Goal: Check status: Check status

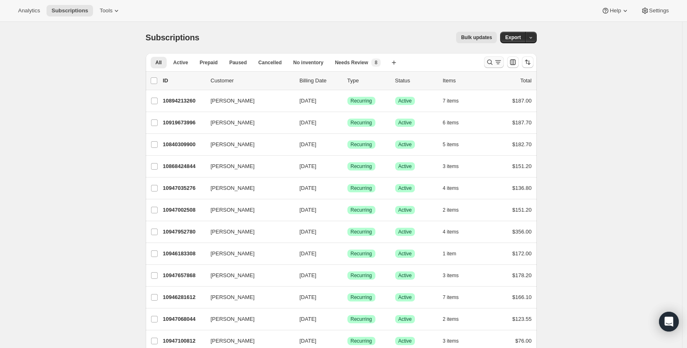
click at [496, 60] on icon "Search and filter results" at bounding box center [498, 62] width 8 height 8
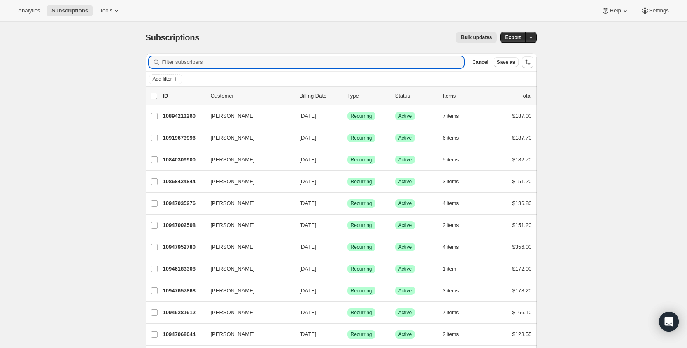
paste input "[EMAIL_ADDRESS][DOMAIN_NAME]"
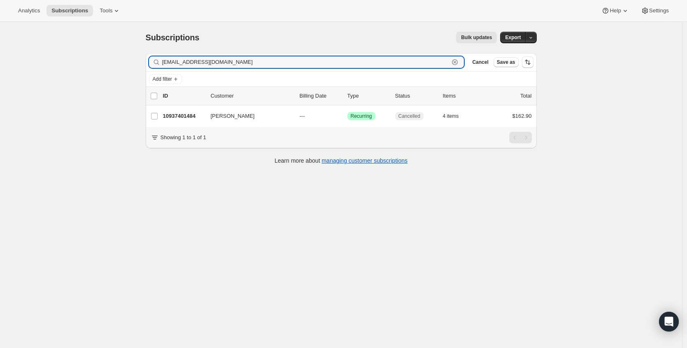
type input "[EMAIL_ADDRESS][DOMAIN_NAME]"
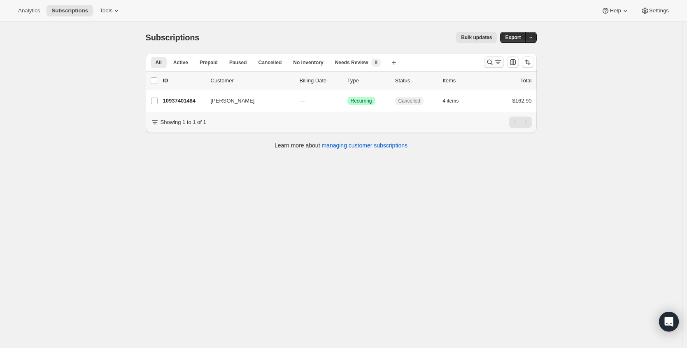
click at [498, 58] on icon "Search and filter results" at bounding box center [498, 62] width 8 height 8
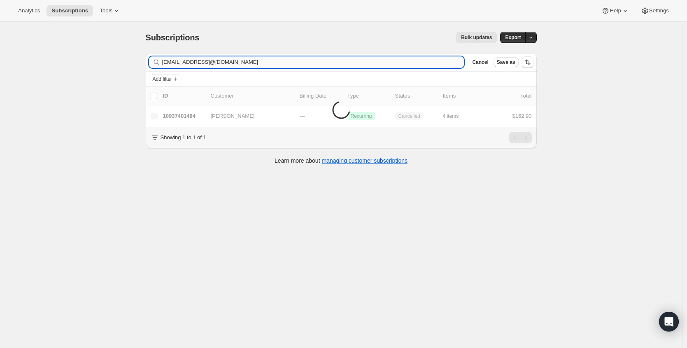
click at [265, 65] on input "[EMAIL_ADDRESS]@[DOMAIN_NAME]" at bounding box center [313, 62] width 302 height 12
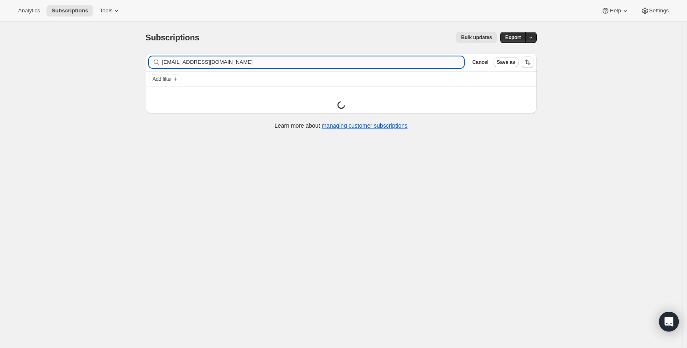
click at [188, 63] on input "[EMAIL_ADDRESS][DOMAIN_NAME]" at bounding box center [313, 62] width 302 height 12
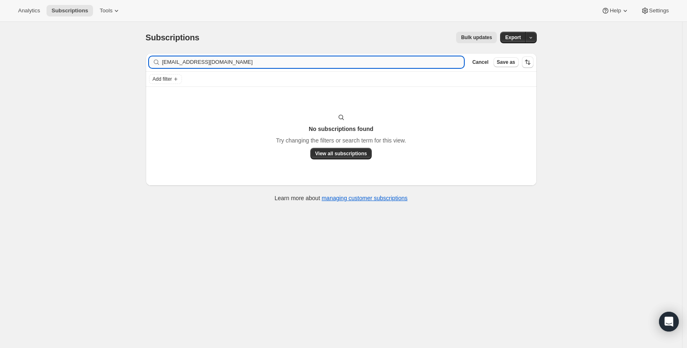
click at [188, 63] on input "[EMAIL_ADDRESS][DOMAIN_NAME]" at bounding box center [313, 62] width 302 height 12
type input "[EMAIL_ADDRESS][DOMAIN_NAME]"
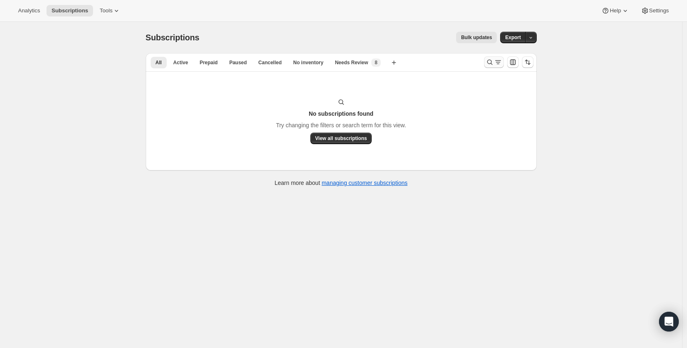
click at [501, 61] on icon "Search and filter results" at bounding box center [498, 62] width 8 height 8
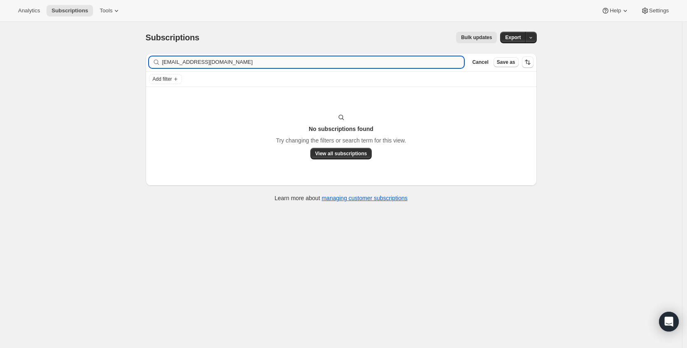
click at [387, 58] on input "[EMAIL_ADDRESS][DOMAIN_NAME]" at bounding box center [313, 62] width 302 height 12
click at [386, 58] on input "[EMAIL_ADDRESS][DOMAIN_NAME]" at bounding box center [313, 62] width 302 height 12
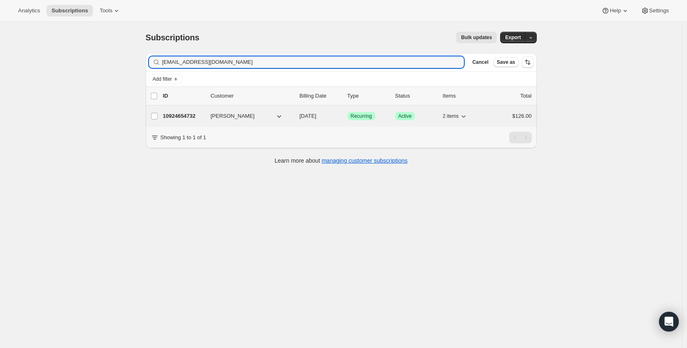
type input "klesser@christiesrealestategroup.com"
click at [177, 110] on div "Kimberly Lesser 10924654732 Kimberly Lesser 11/17/2025 Success Recurring Succes…" at bounding box center [341, 115] width 391 height 21
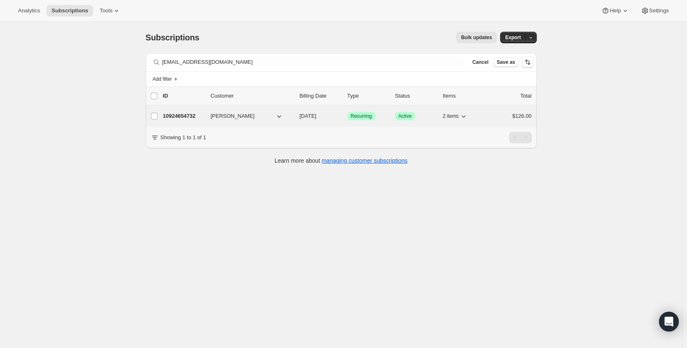
click at [204, 116] on p "10924654732" at bounding box center [183, 116] width 41 height 8
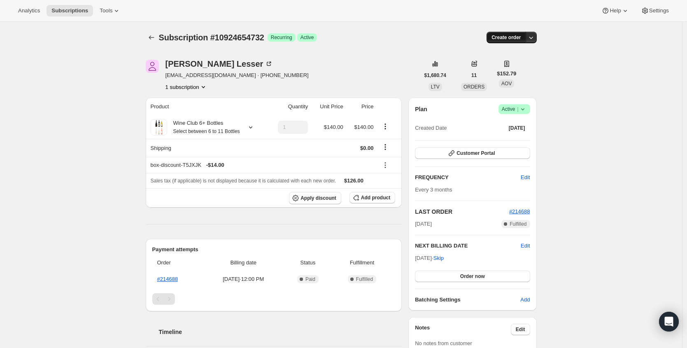
click at [526, 40] on button "Create order" at bounding box center [506, 38] width 39 height 12
click at [531, 40] on icon "button" at bounding box center [531, 37] width 8 height 8
click at [569, 69] on div "Subscription #10924654732. This page is ready Subscription #10924654732 Success…" at bounding box center [341, 315] width 682 height 587
